Goal: Transaction & Acquisition: Purchase product/service

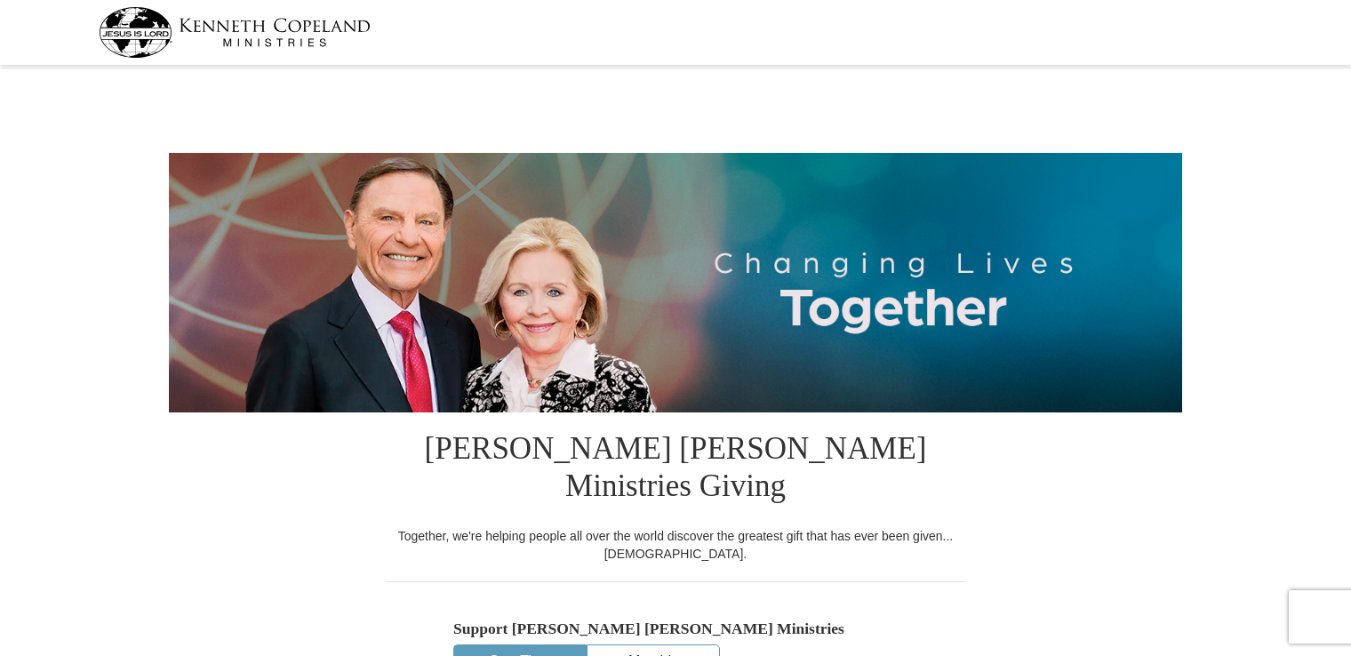
select select "ID"
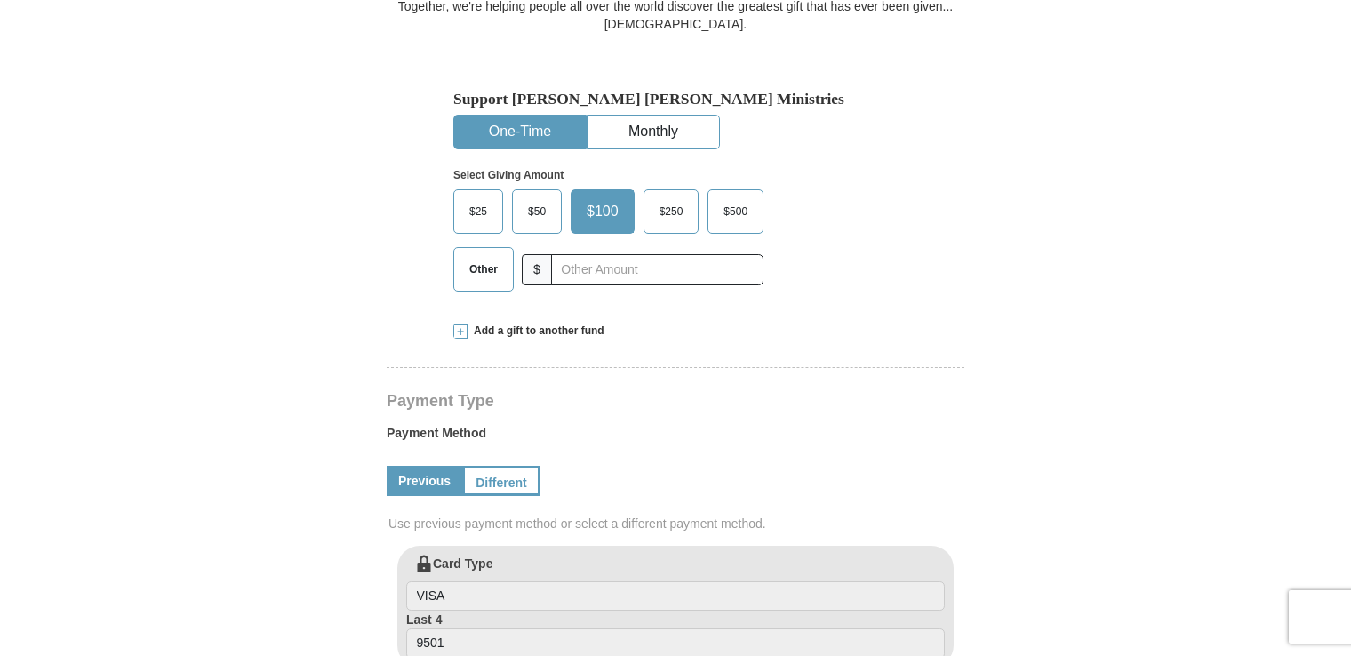
scroll to position [537, 0]
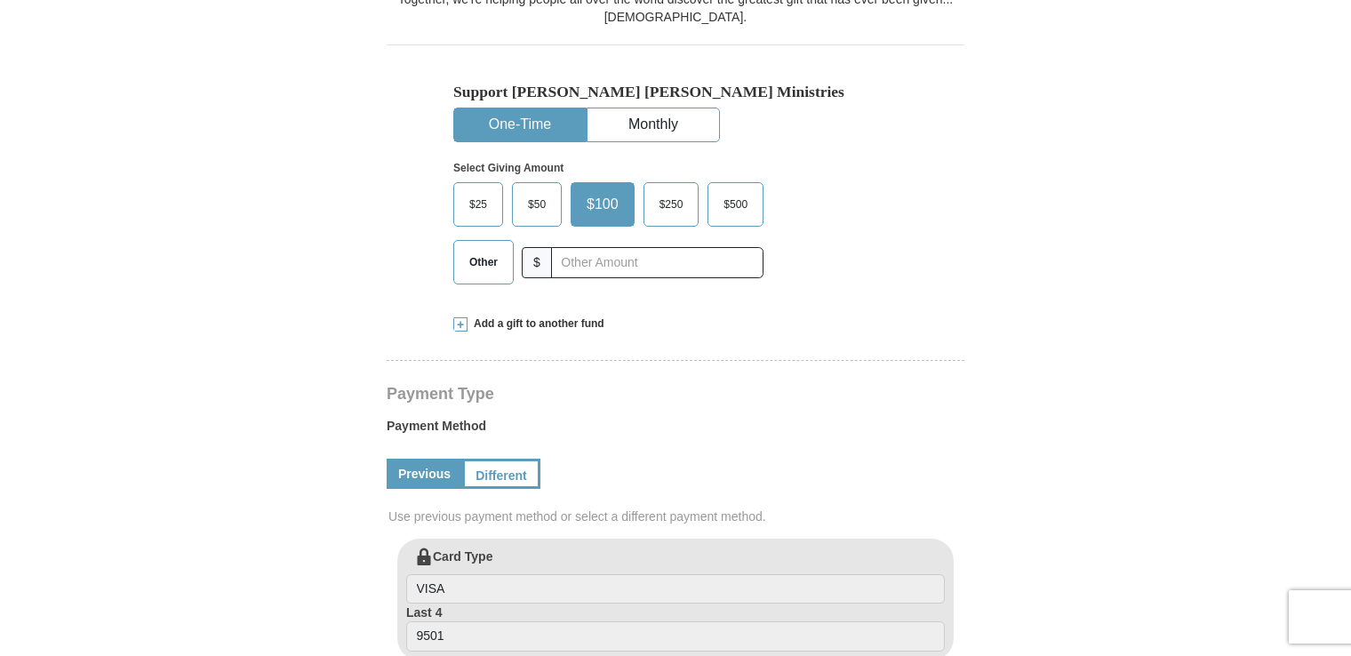
click at [482, 249] on span "Other" at bounding box center [483, 262] width 46 height 27
click at [0, 0] on input "Other" at bounding box center [0, 0] width 0 height 0
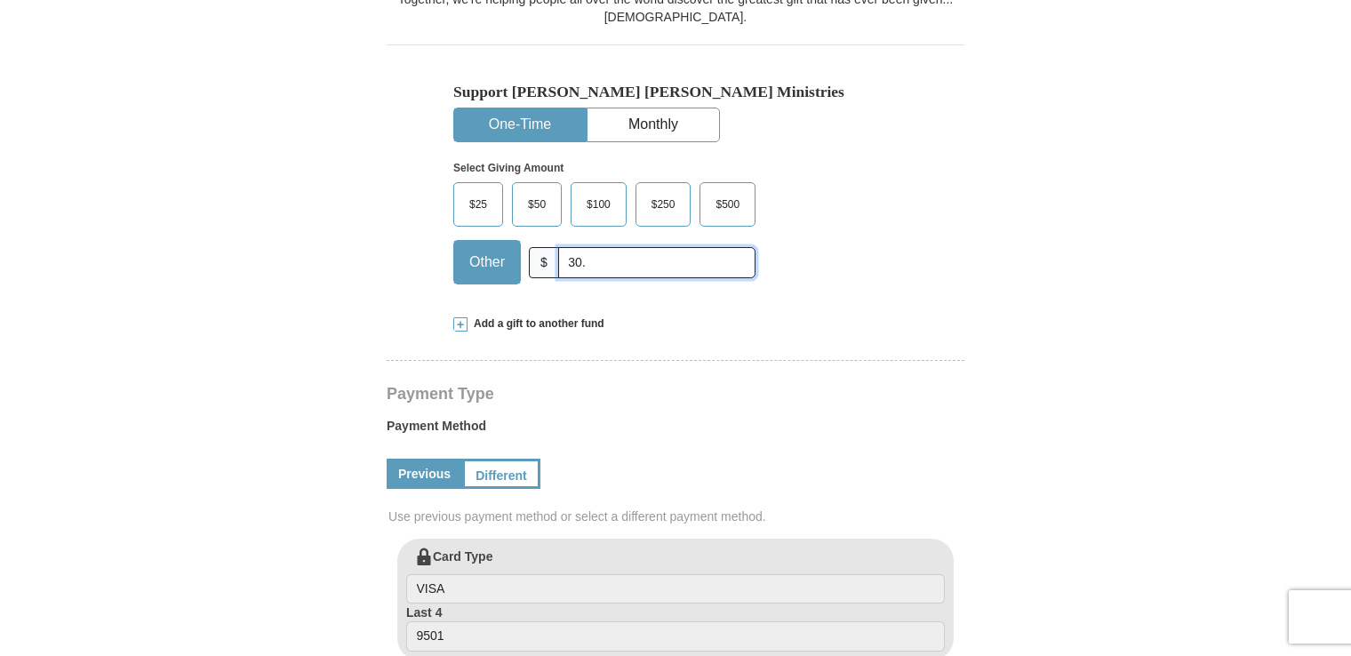
type input "30."
click at [657, 387] on h4 "Payment Type" at bounding box center [676, 394] width 578 height 14
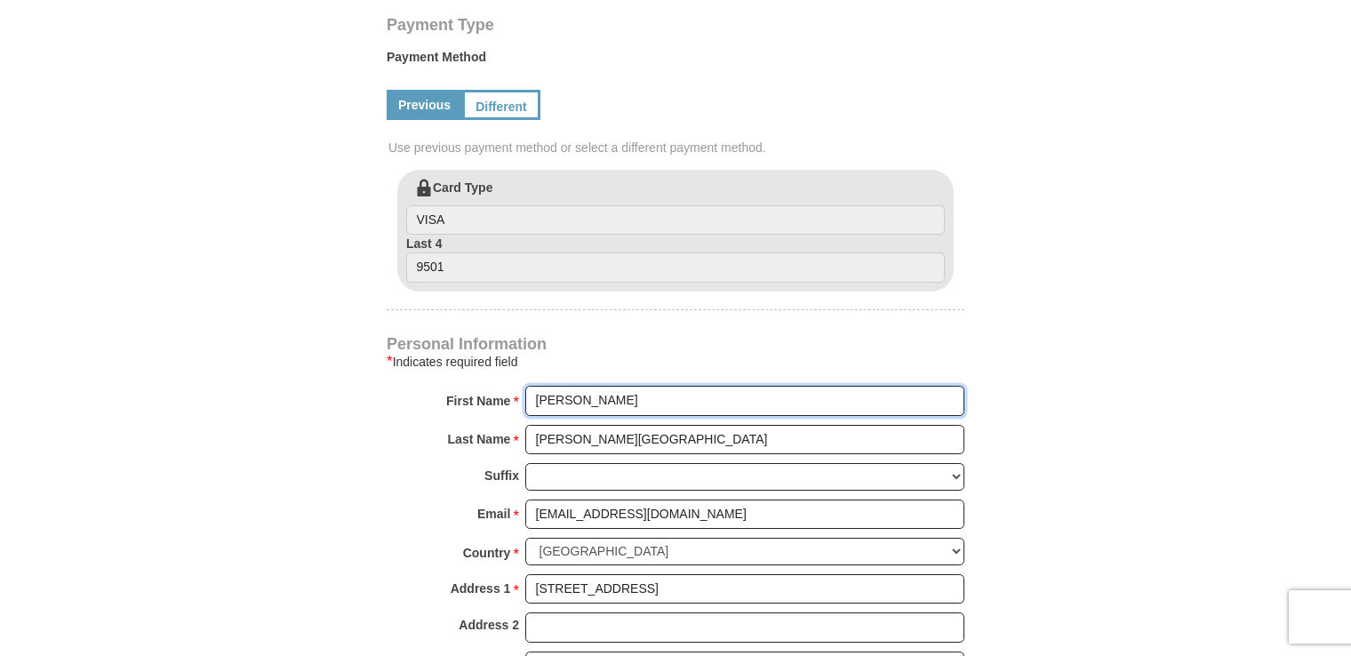
scroll to position [938, 0]
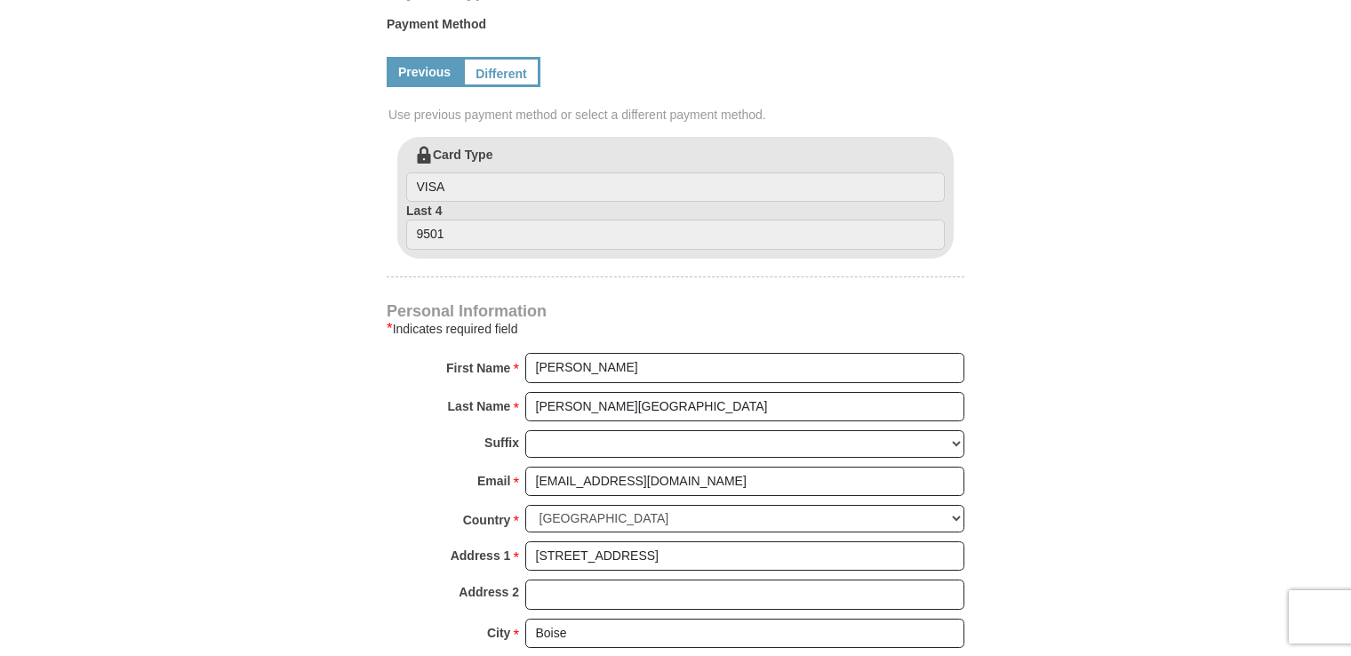
click at [1077, 380] on form "Kenneth Copeland Ministries Giving Together, we're helping people all over the …" at bounding box center [675, 114] width 1013 height 1963
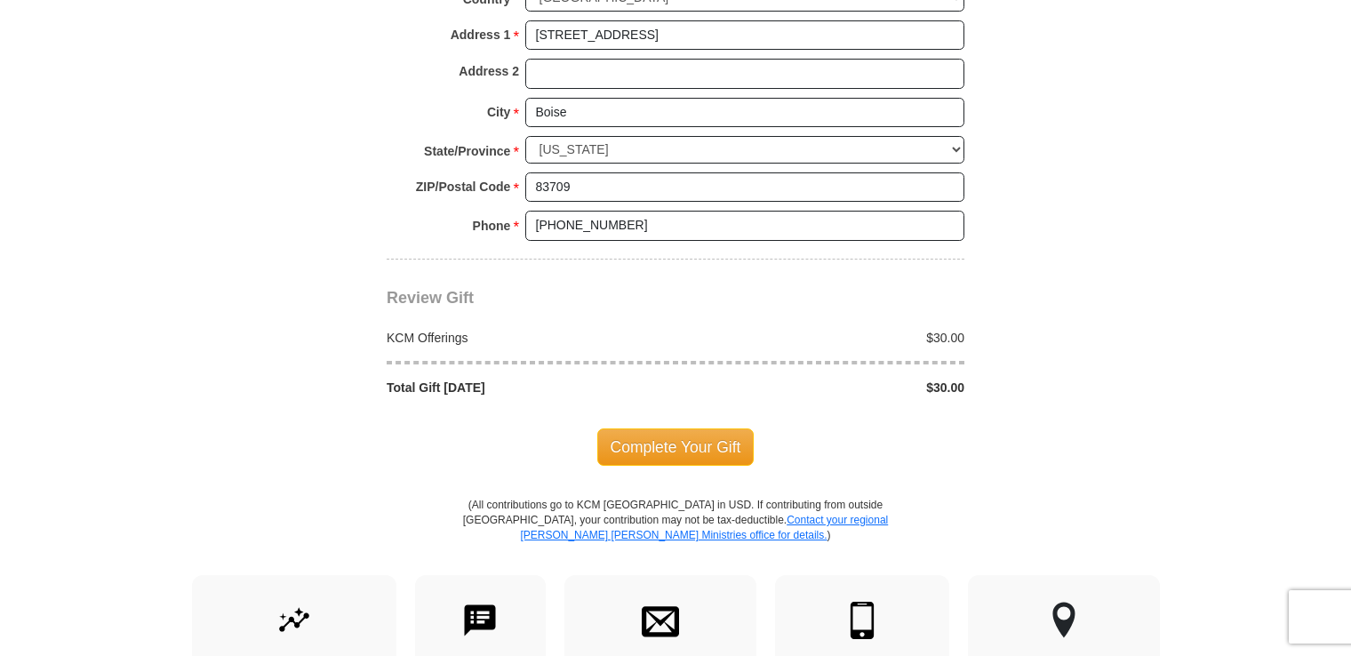
scroll to position [1439, 0]
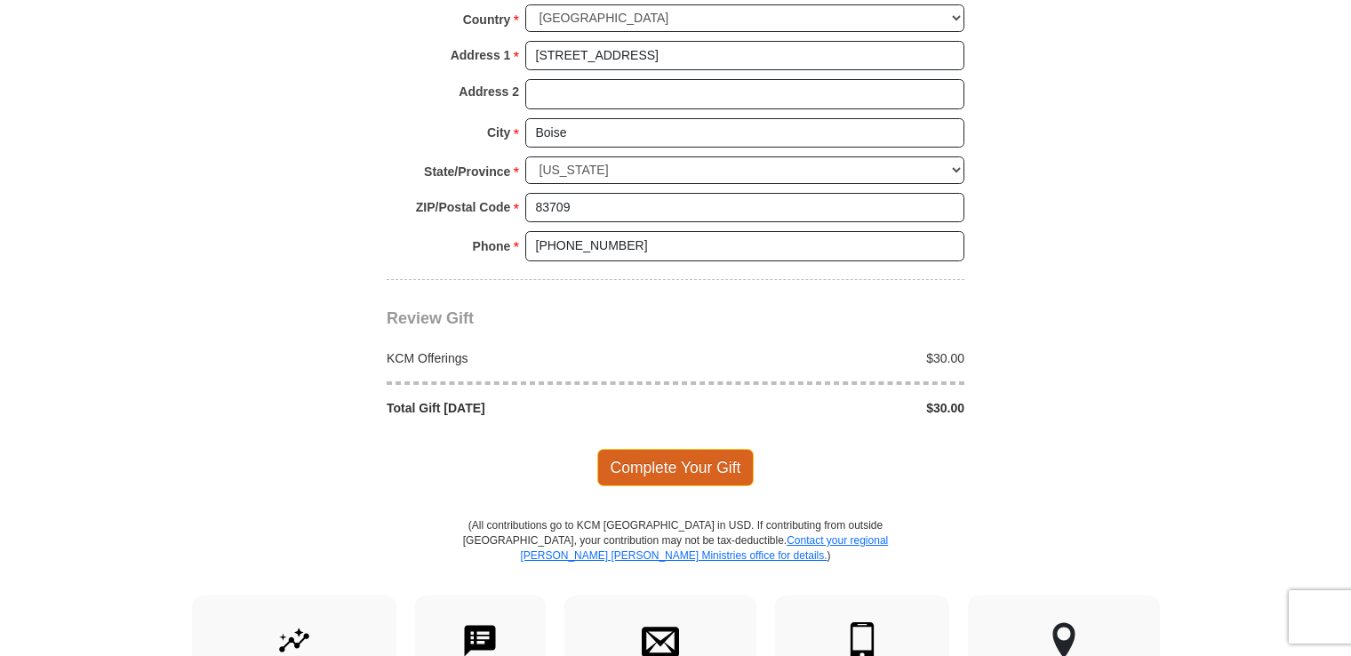
click at [683, 449] on span "Complete Your Gift" at bounding box center [675, 467] width 157 height 37
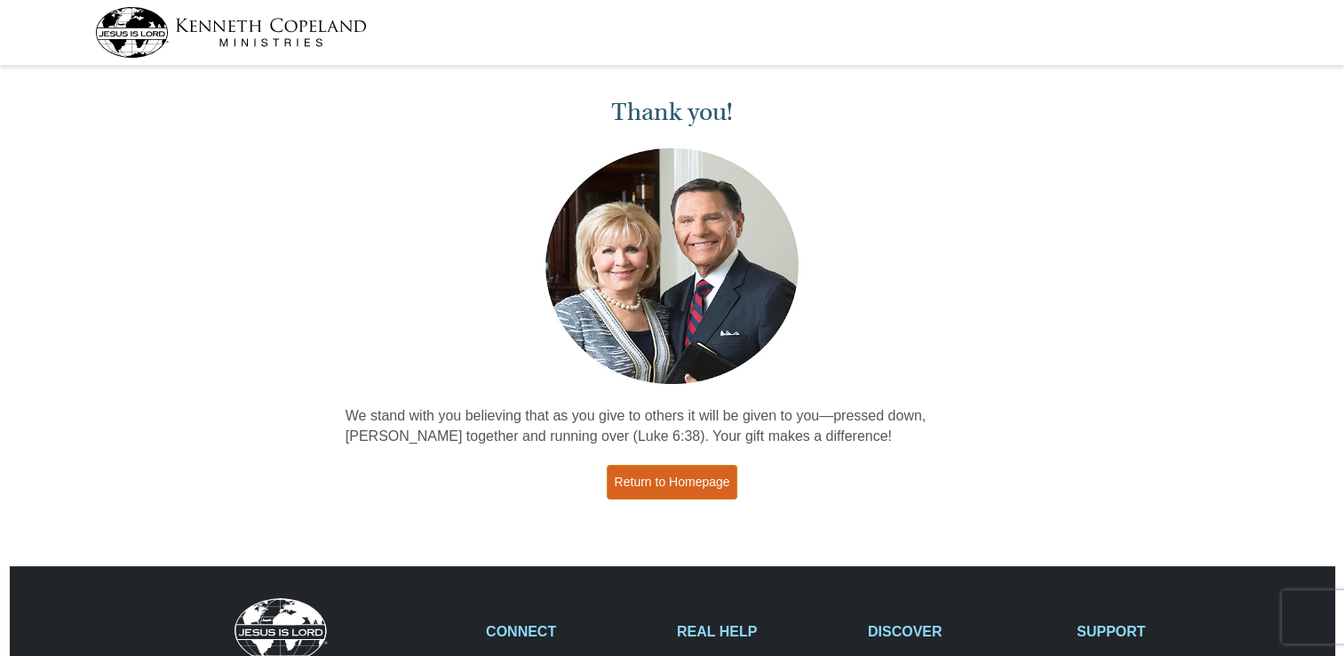
click at [669, 466] on link "Return to Homepage" at bounding box center [673, 482] width 132 height 35
